Goal: Navigation & Orientation: Understand site structure

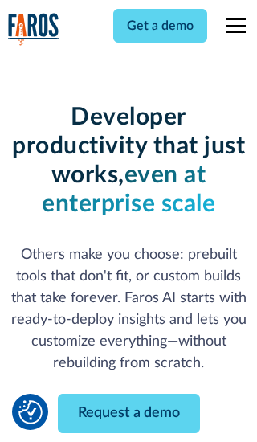
scroll to position [193, 0]
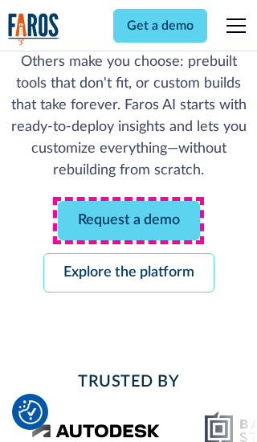
click at [128, 220] on link "Request a demo" at bounding box center [129, 220] width 142 height 39
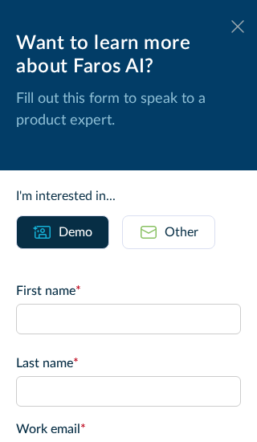
click at [238, 26] on icon at bounding box center [237, 26] width 13 height 12
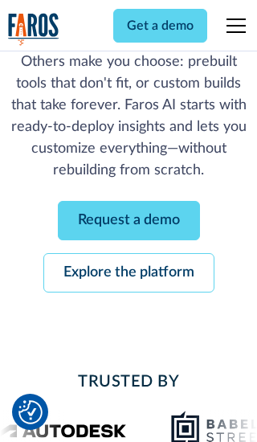
scroll to position [245, 0]
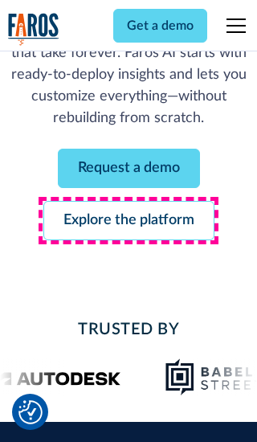
click at [128, 220] on link "Explore the platform" at bounding box center [128, 220] width 171 height 39
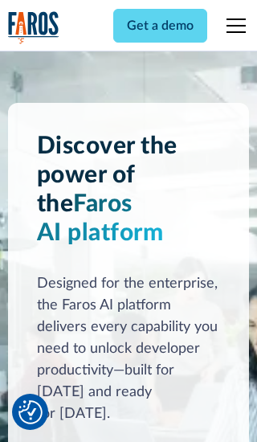
scroll to position [12058, 0]
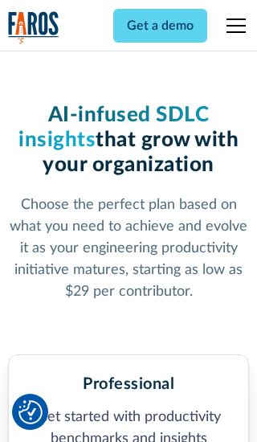
scroll to position [2488, 0]
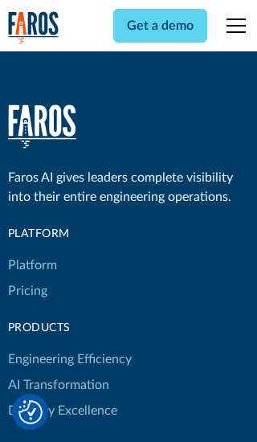
click at [31, 252] on link "Platform" at bounding box center [32, 265] width 49 height 26
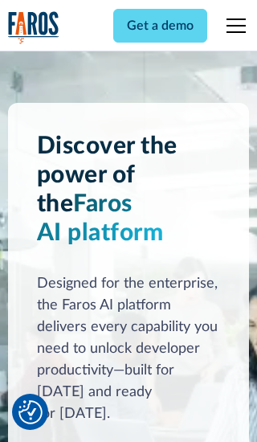
scroll to position [12573, 0]
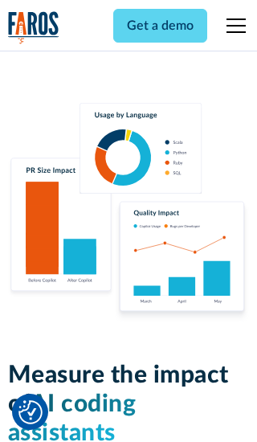
scroll to position [9924, 0]
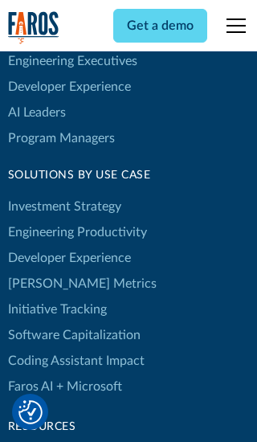
click at [48, 271] on link "[PERSON_NAME] Metrics" at bounding box center [82, 284] width 149 height 26
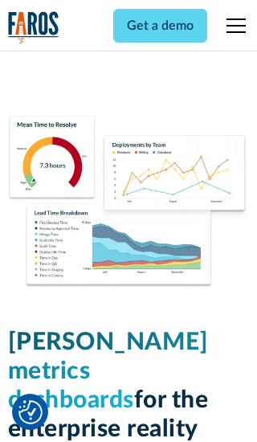
scroll to position [7029, 0]
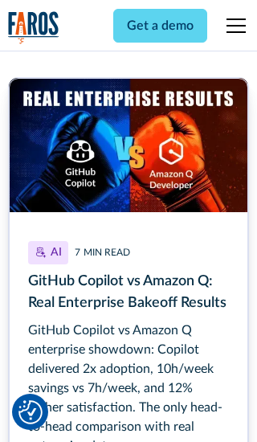
scroll to position [7235, 0]
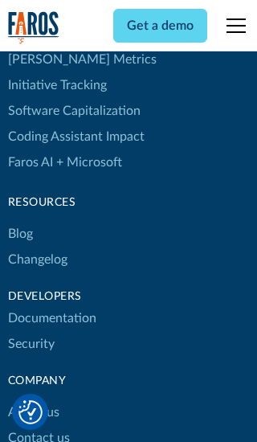
click at [37, 246] on link "Changelog" at bounding box center [37, 259] width 59 height 26
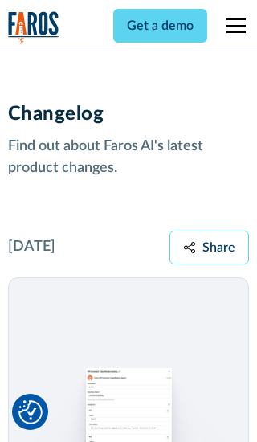
scroll to position [19389, 0]
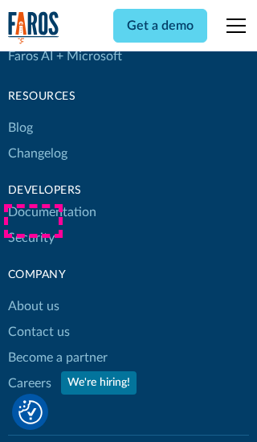
click at [33, 293] on link "About us" at bounding box center [33, 306] width 51 height 26
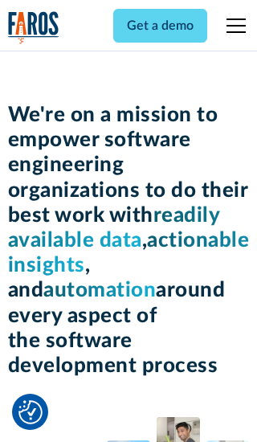
scroll to position [5536, 0]
